Goal: Check status: Check status

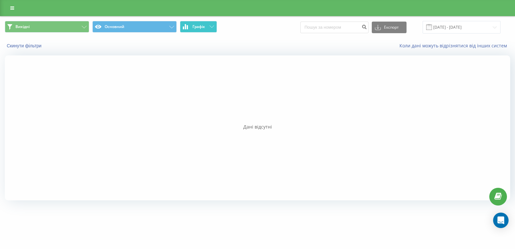
click at [197, 25] on span "Графік" at bounding box center [199, 26] width 13 height 5
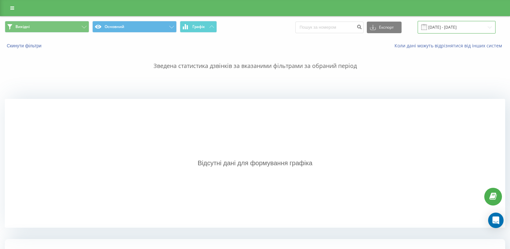
click at [449, 29] on input "[DATE] - [DATE]" at bounding box center [457, 27] width 78 height 13
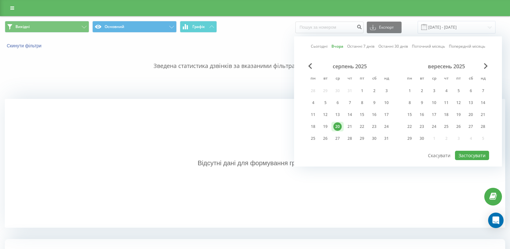
click at [204, 82] on div at bounding box center [255, 83] width 501 height 14
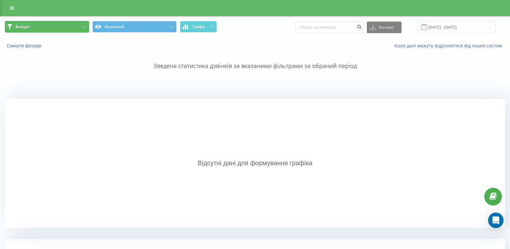
click at [59, 29] on button "Вихідні" at bounding box center [47, 27] width 84 height 12
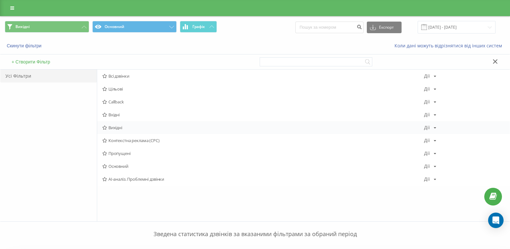
click at [114, 129] on span "Вихідні" at bounding box center [263, 127] width 322 height 5
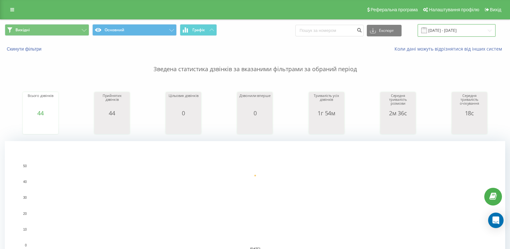
click at [448, 33] on input "[DATE] - [DATE]" at bounding box center [457, 30] width 78 height 13
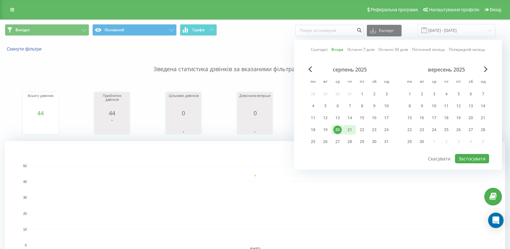
click at [348, 128] on div "21" at bounding box center [350, 130] width 8 height 8
click at [474, 154] on button "Застосувати" at bounding box center [472, 158] width 34 height 9
type input "[DATE] - [DATE]"
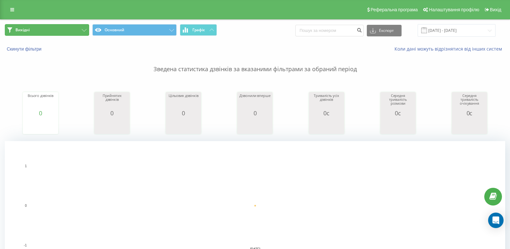
click at [83, 25] on button "Вихідні" at bounding box center [47, 30] width 84 height 12
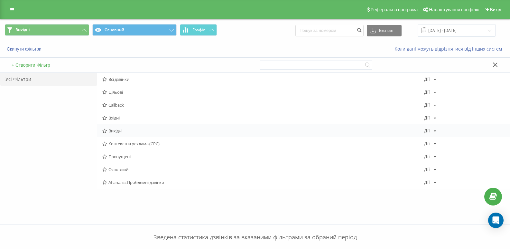
click at [110, 134] on div "Вихідні [PERSON_NAME] Копіювати Видалити За замовчуванням Поділитися" at bounding box center [303, 130] width 413 height 13
click at [115, 129] on span "Вихідні" at bounding box center [263, 130] width 322 height 5
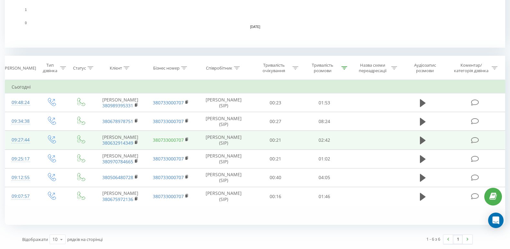
scroll to position [250, 0]
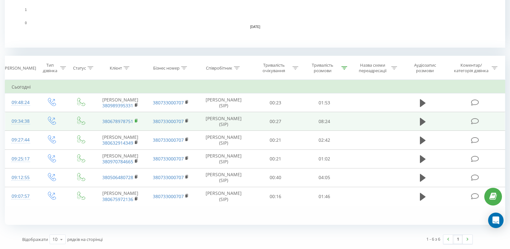
click at [135, 118] on icon at bounding box center [137, 120] width 4 height 5
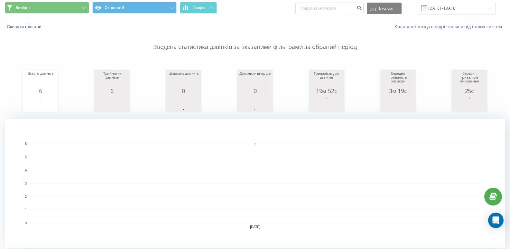
scroll to position [0, 0]
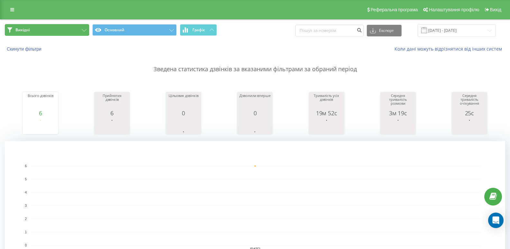
click at [42, 31] on button "Вихідні" at bounding box center [47, 30] width 84 height 12
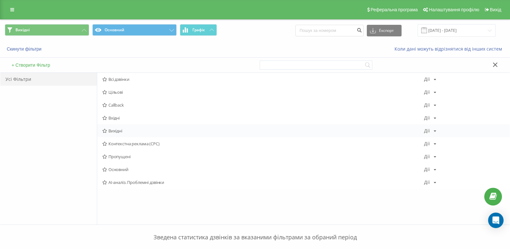
click at [117, 126] on div "Вихідні [PERSON_NAME] Копіювати Видалити За замовчуванням Поділитися" at bounding box center [303, 130] width 413 height 13
click at [112, 128] on span "Вихідні" at bounding box center [263, 130] width 322 height 5
